Goal: Task Accomplishment & Management: Use online tool/utility

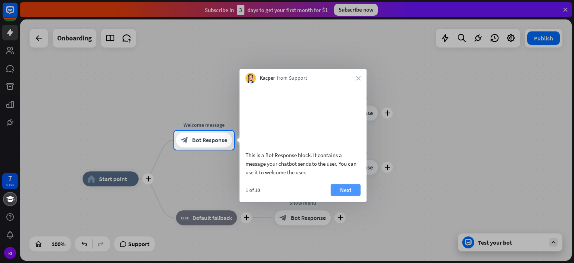
click at [341, 195] on button "Next" at bounding box center [346, 189] width 30 height 12
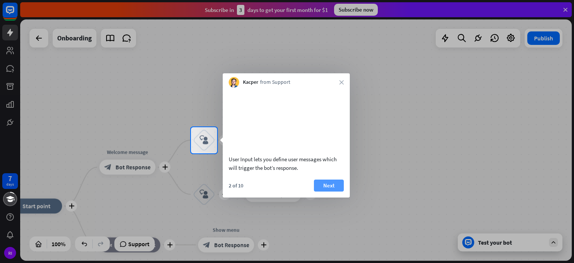
click at [337, 191] on button "Next" at bounding box center [329, 185] width 30 height 12
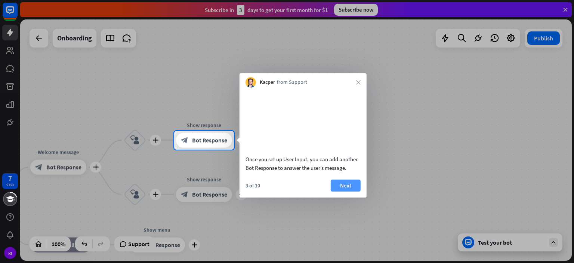
click at [337, 191] on button "Next" at bounding box center [346, 185] width 30 height 12
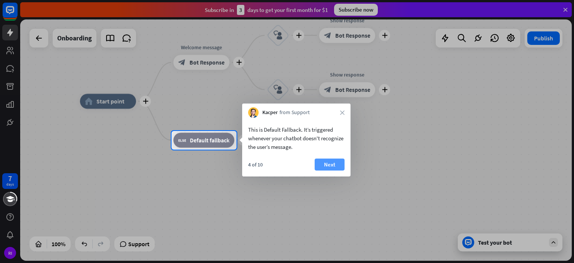
click at [324, 167] on button "Next" at bounding box center [330, 164] width 30 height 12
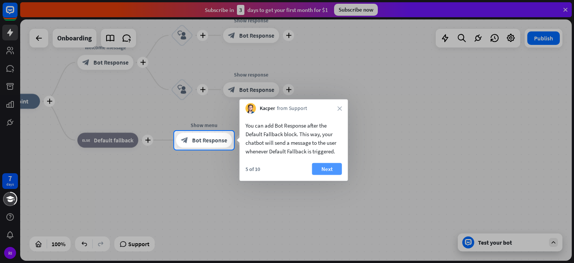
click at [327, 168] on button "Next" at bounding box center [327, 169] width 30 height 12
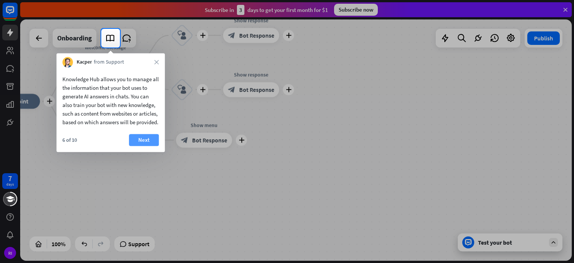
click at [143, 146] on button "Next" at bounding box center [144, 140] width 30 height 12
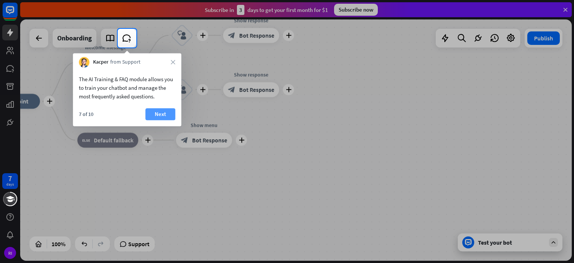
click at [162, 113] on button "Next" at bounding box center [160, 114] width 30 height 12
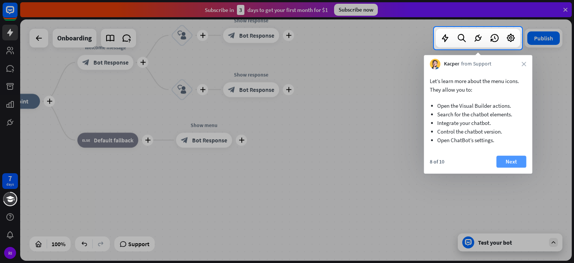
click at [507, 162] on button "Next" at bounding box center [511, 161] width 30 height 12
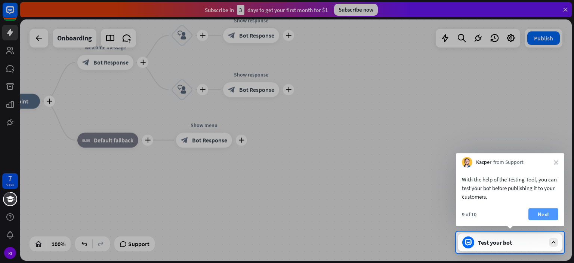
click at [545, 211] on button "Next" at bounding box center [543, 214] width 30 height 12
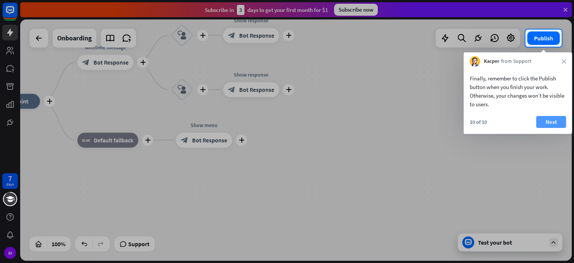
click at [559, 127] on button "Next" at bounding box center [551, 122] width 30 height 12
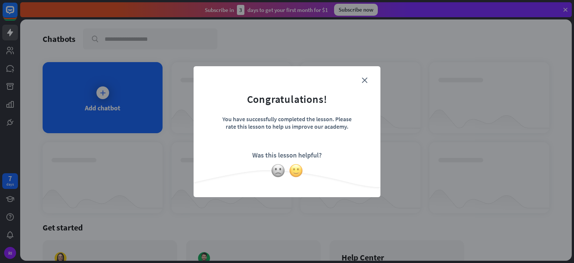
click at [295, 168] on img at bounding box center [296, 170] width 14 height 14
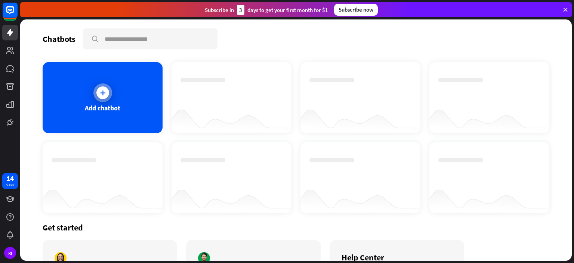
click at [129, 107] on div "Add chatbot" at bounding box center [103, 97] width 120 height 71
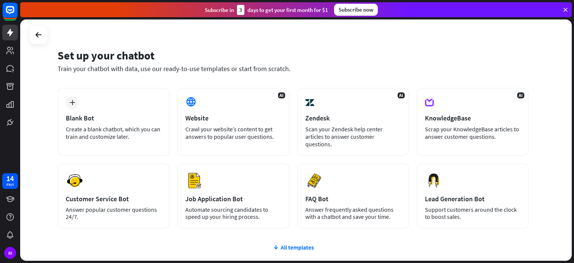
scroll to position [23, 0]
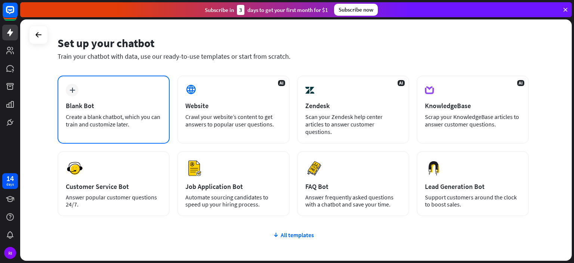
click at [70, 88] on icon "plus" at bounding box center [72, 89] width 6 height 5
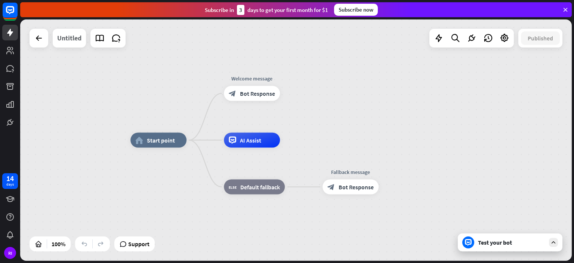
click at [78, 39] on div "Untitled" at bounding box center [69, 38] width 24 height 19
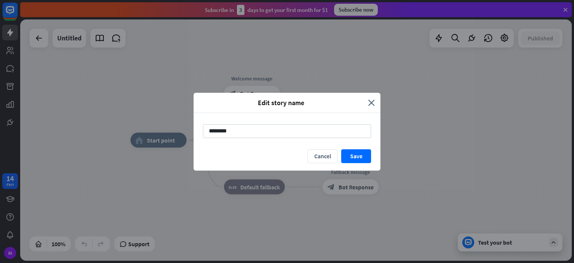
drag, startPoint x: 247, startPoint y: 132, endPoint x: 180, endPoint y: 129, distance: 66.9
click at [186, 131] on div "Edit story name close ******** Cancel Save" at bounding box center [287, 131] width 574 height 263
type input "******"
click at [357, 155] on button "Save" at bounding box center [356, 156] width 30 height 14
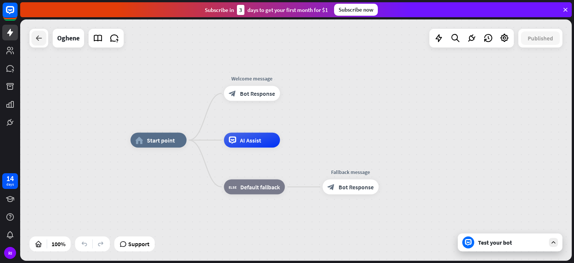
click at [39, 36] on icon at bounding box center [38, 38] width 9 height 9
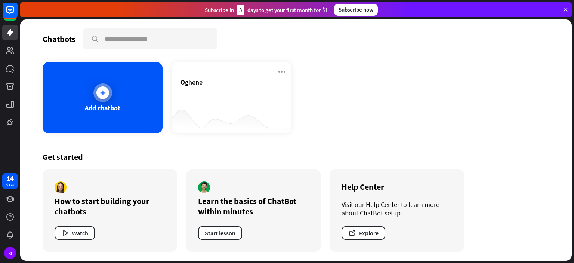
click at [103, 91] on icon at bounding box center [102, 92] width 7 height 7
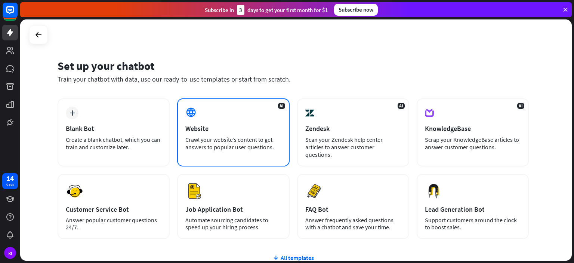
click at [181, 127] on div "AI Website Crawl your website’s content to get answers to popular user question…" at bounding box center [233, 132] width 112 height 68
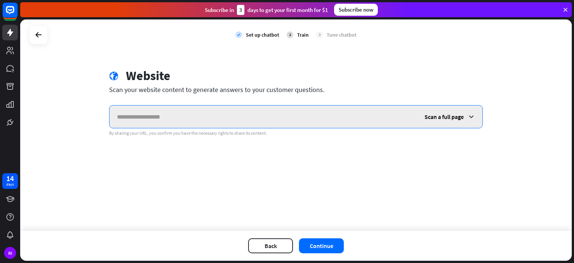
click at [191, 116] on input "text" at bounding box center [262, 116] width 307 height 22
paste input "**********"
type input "**********"
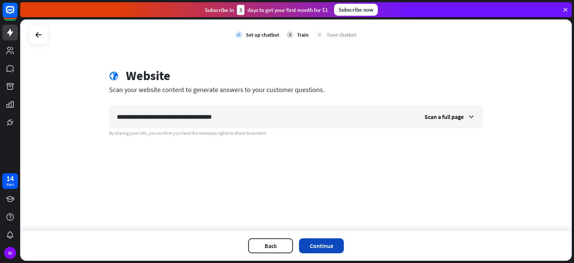
click at [327, 243] on button "Continue" at bounding box center [321, 245] width 45 height 15
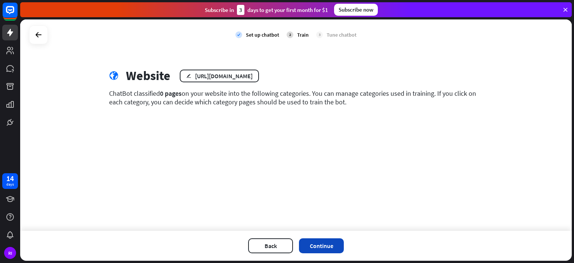
click at [323, 247] on button "Continue" at bounding box center [321, 245] width 45 height 15
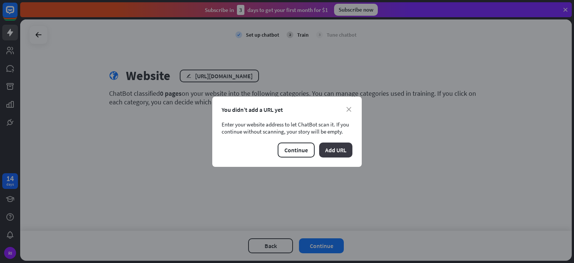
click at [330, 146] on button "Add URL" at bounding box center [335, 149] width 33 height 15
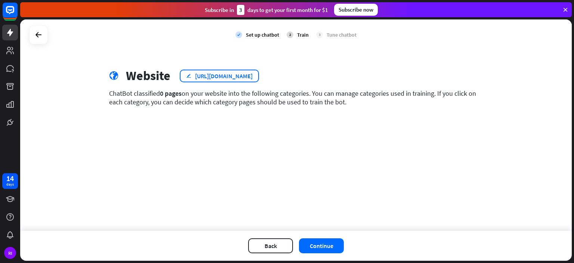
click at [235, 71] on div "edit [URL][DOMAIN_NAME]" at bounding box center [219, 75] width 79 height 13
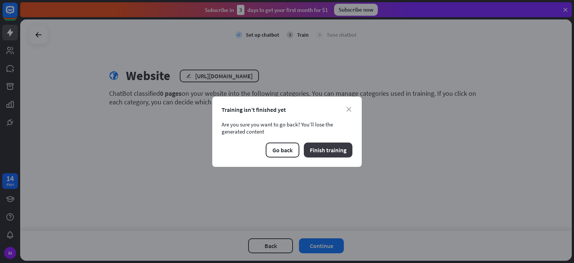
click at [339, 149] on button "Finish training" at bounding box center [328, 149] width 49 height 15
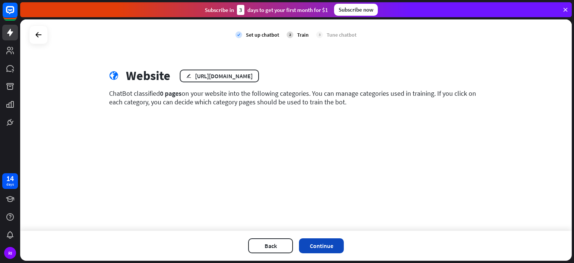
click at [322, 245] on button "Continue" at bounding box center [321, 245] width 45 height 15
